Goal: Check status

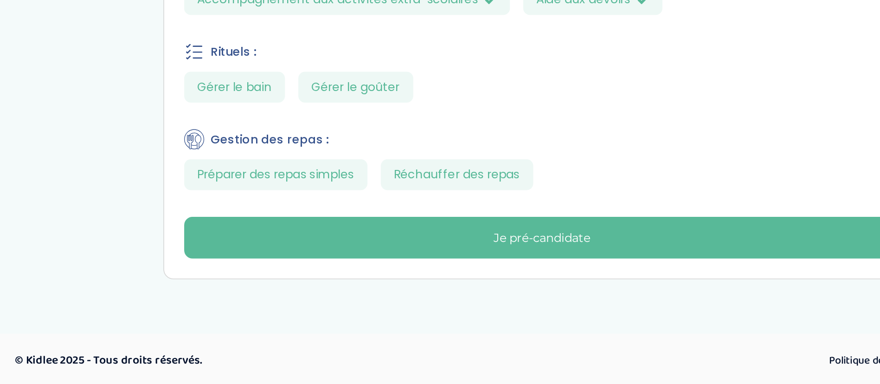
scroll to position [525, 0]
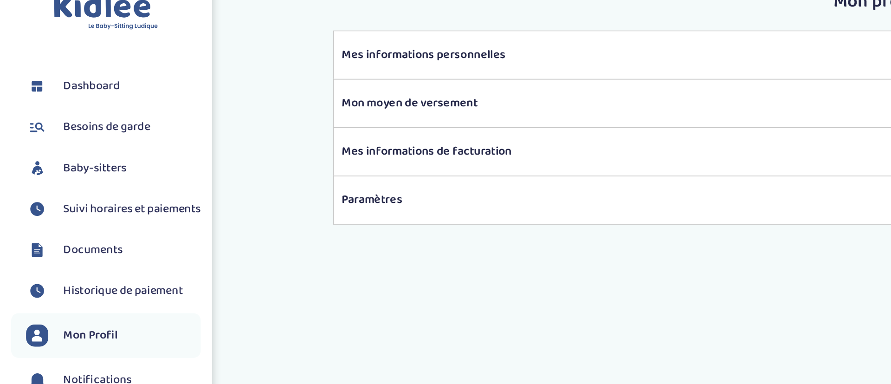
click at [86, 155] on span "Suivi horaires et paiements" at bounding box center [82, 148] width 86 height 11
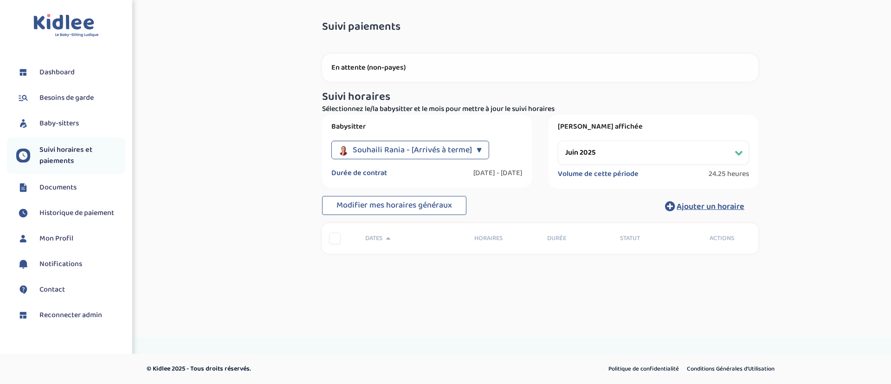
select select "juin 2025"
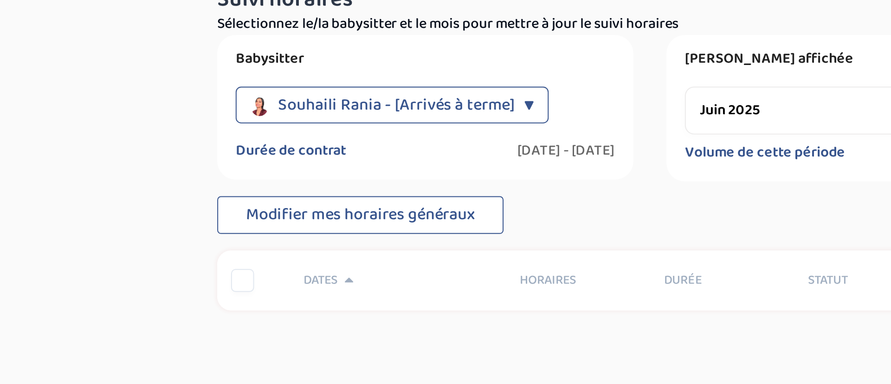
click at [420, 155] on span "Souhaili Rania - [Arrivés à terme]" at bounding box center [412, 150] width 119 height 19
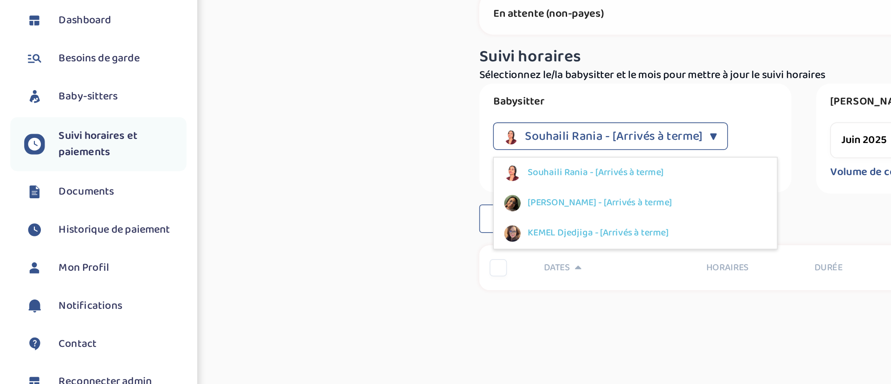
click at [65, 122] on span "Baby-sitters" at bounding box center [58, 123] width 39 height 11
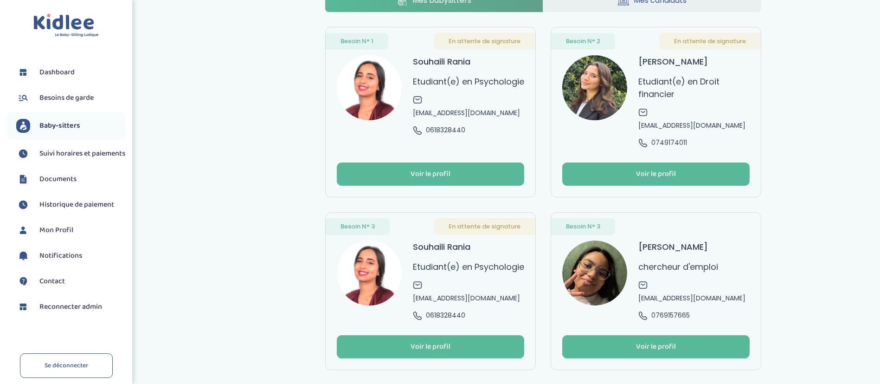
scroll to position [49, 0]
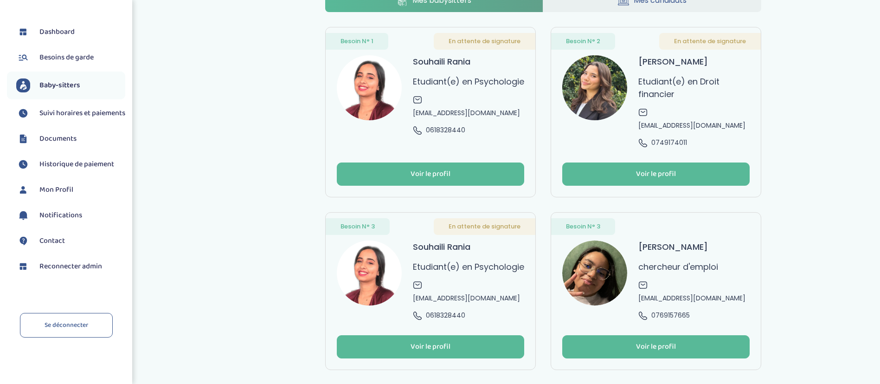
click at [85, 263] on span "Reconnecter admin" at bounding box center [70, 266] width 63 height 11
